Goal: Transaction & Acquisition: Purchase product/service

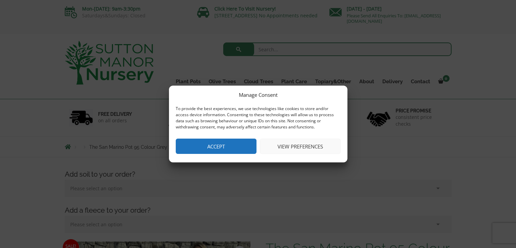
click at [228, 139] on button "Accept" at bounding box center [216, 145] width 81 height 15
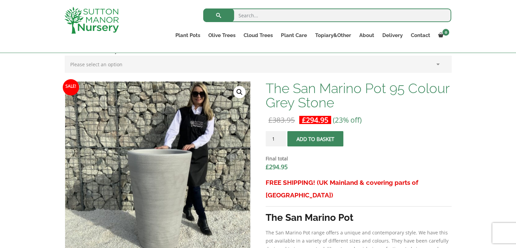
scroll to position [136, 0]
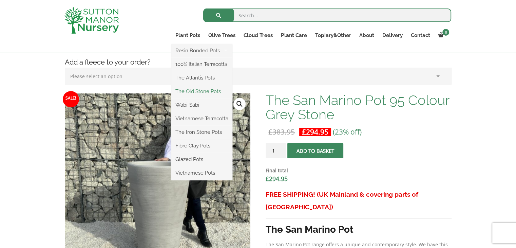
click at [205, 89] on link "The Old Stone Pots" at bounding box center [201, 91] width 61 height 10
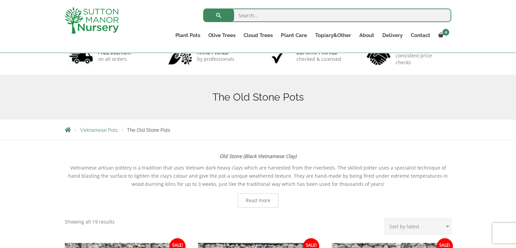
scroll to position [34, 0]
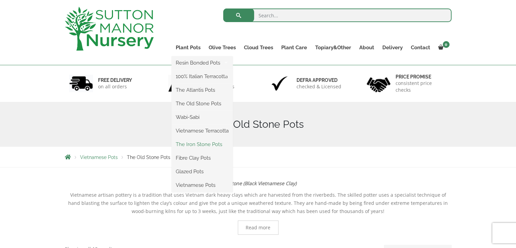
click at [204, 145] on link "The Iron Stone Pots" at bounding box center [202, 144] width 61 height 10
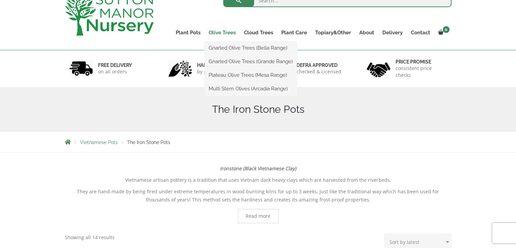
scroll to position [34, 0]
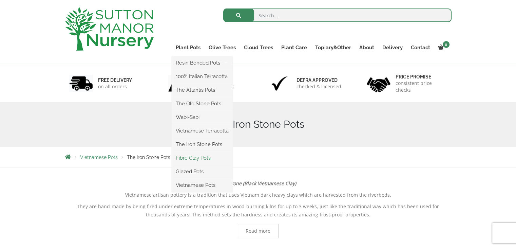
click at [194, 160] on link "Fibre Clay Pots" at bounding box center [202, 158] width 61 height 10
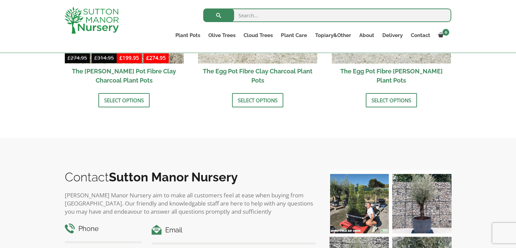
scroll to position [204, 0]
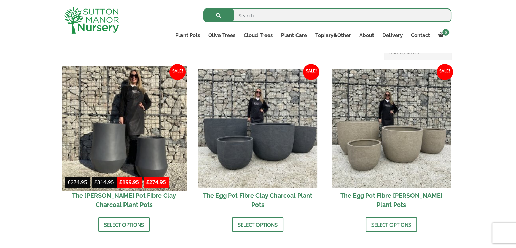
click at [140, 126] on img at bounding box center [124, 127] width 125 height 125
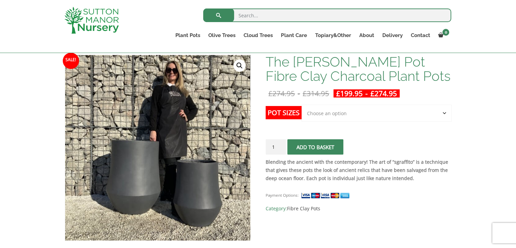
scroll to position [102, 0]
click at [370, 113] on select "Choose an option Click here to buy the 2nd To Largest Pot In The Picture Click …" at bounding box center [377, 113] width 150 height 17
select select "Click here to buy The Largest Pot In The Picture"
click at [302, 105] on select "Choose an option Click here to buy the 2nd To Largest Pot In The Picture Click …" at bounding box center [377, 113] width 150 height 17
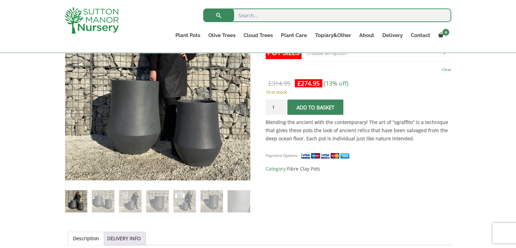
scroll to position [170, 0]
